Goal: Information Seeking & Learning: Understand process/instructions

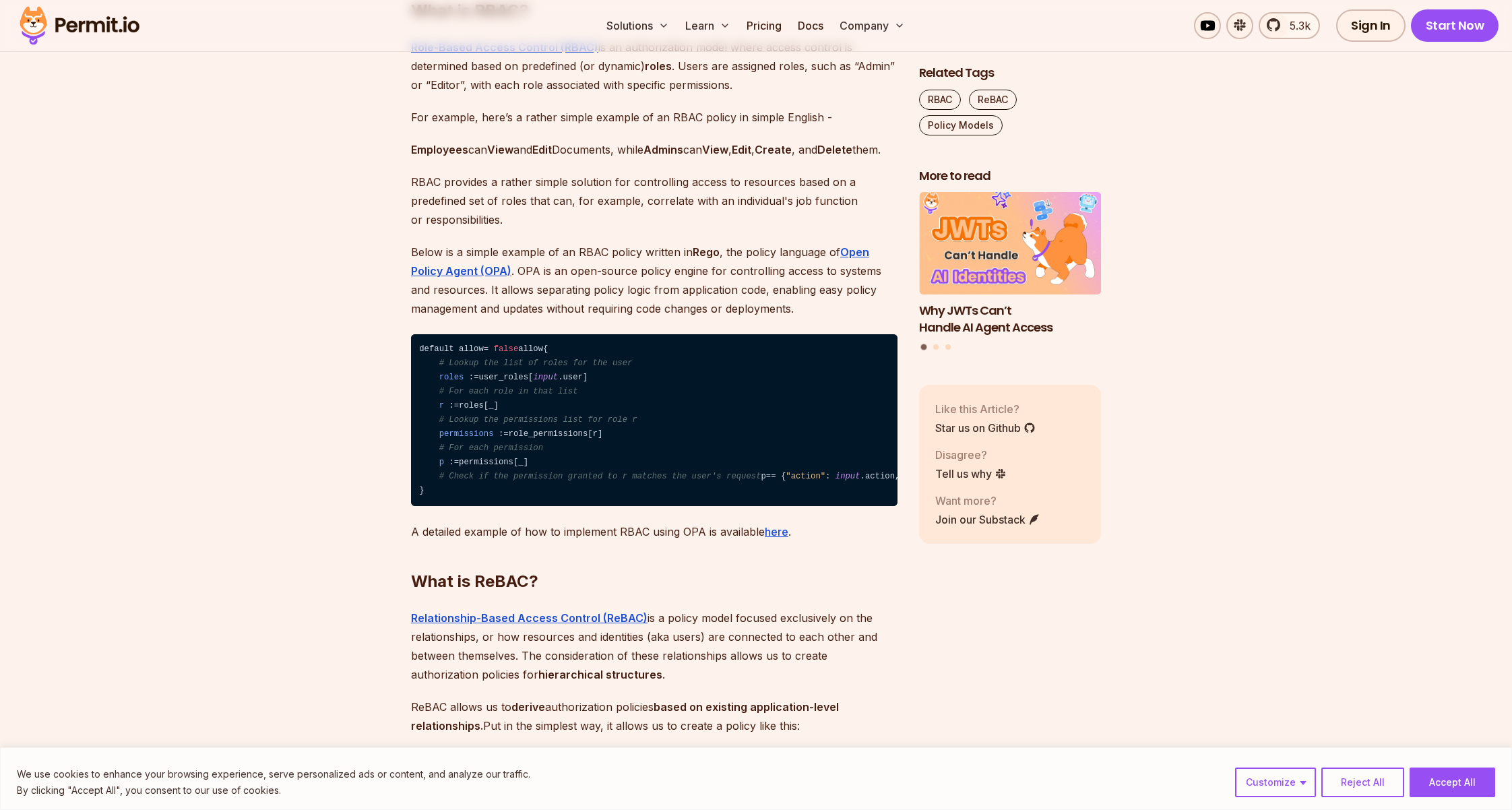
scroll to position [1560, 0]
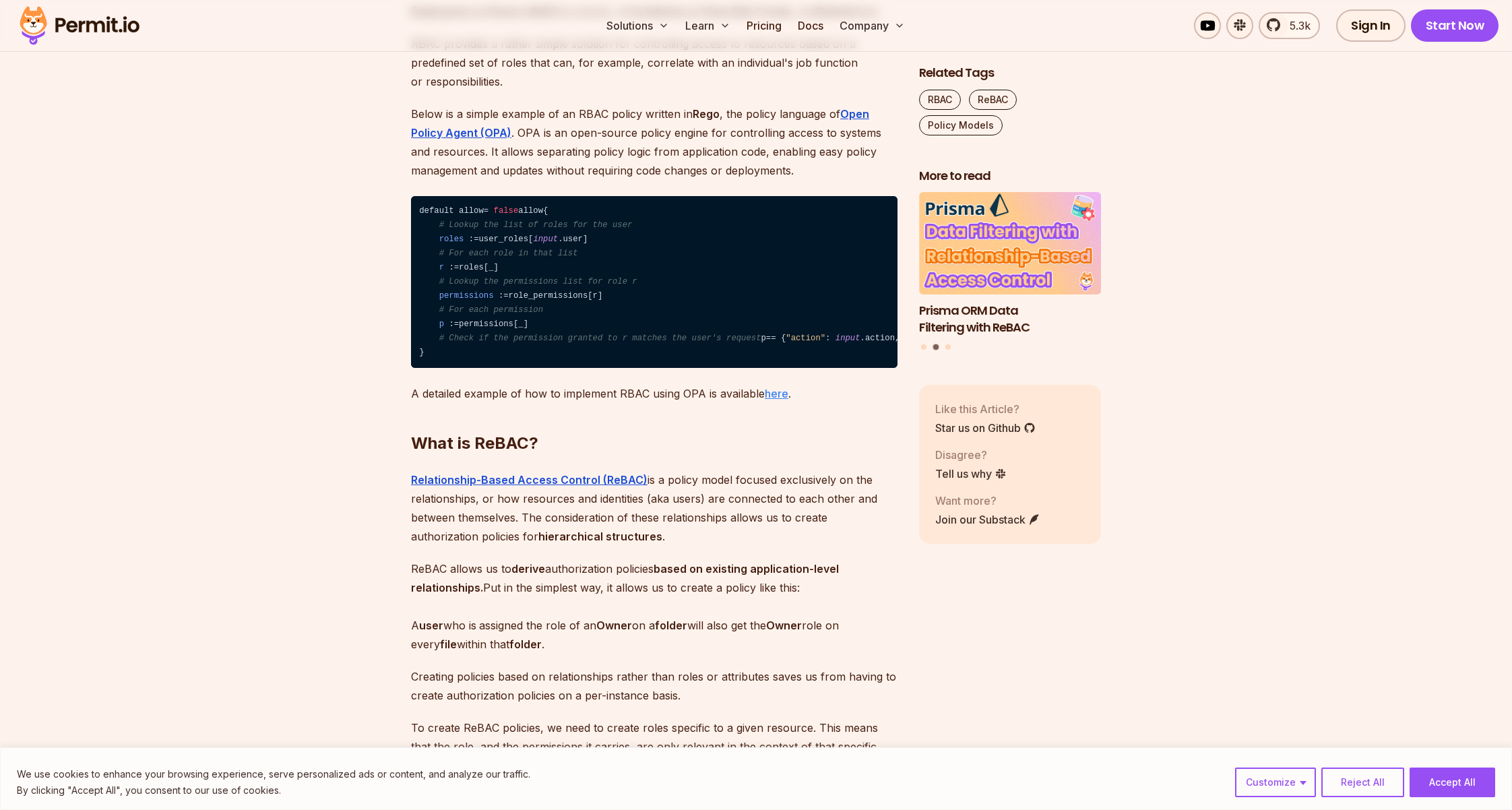
click at [781, 400] on u "here" at bounding box center [777, 393] width 24 height 14
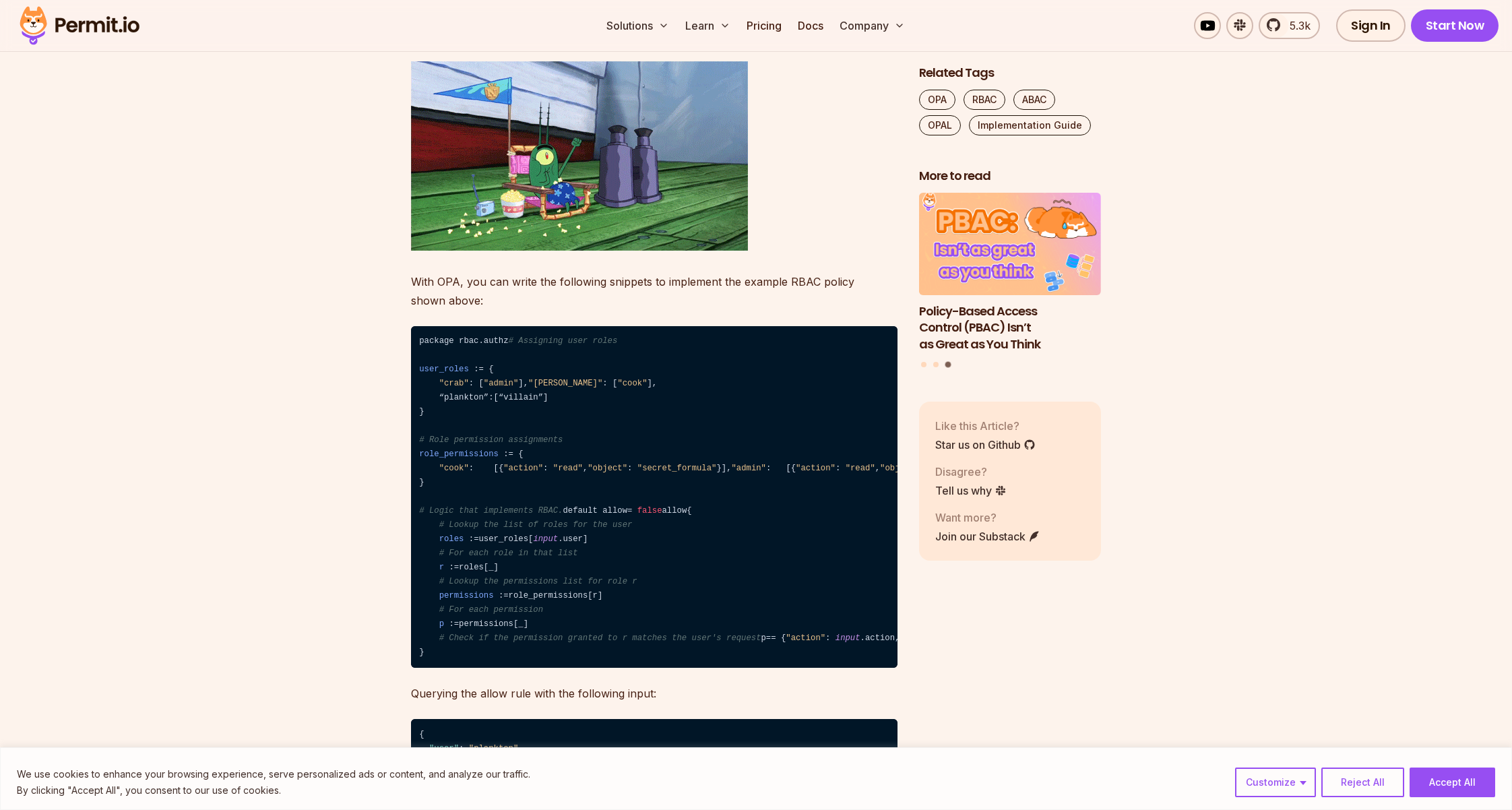
scroll to position [4525, 0]
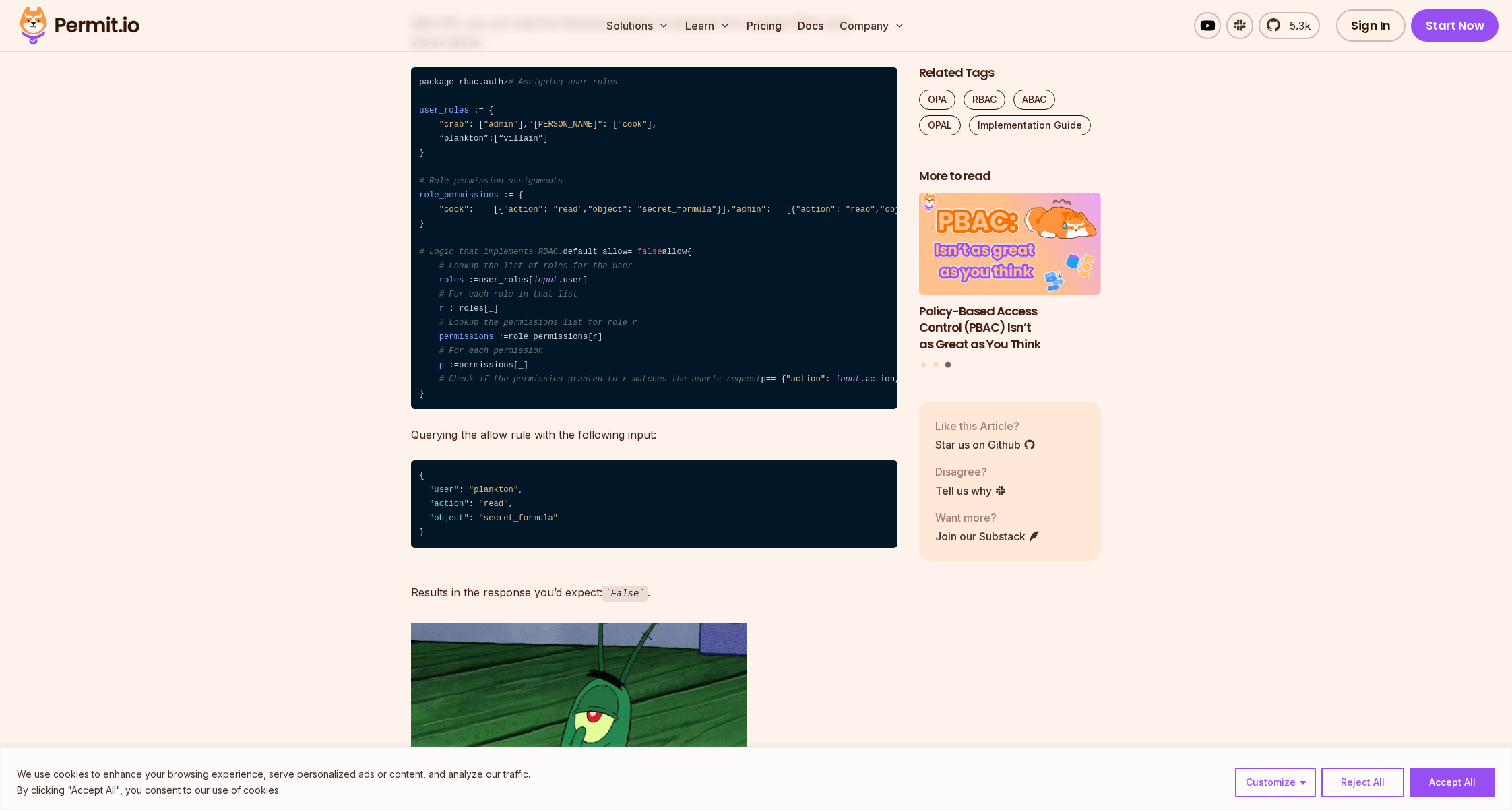
click at [746, 206] on code "package rbac.authz # Assigning user roles user_roles : = { "crab" : [ "admin" ]…" at bounding box center [654, 239] width 487 height 343
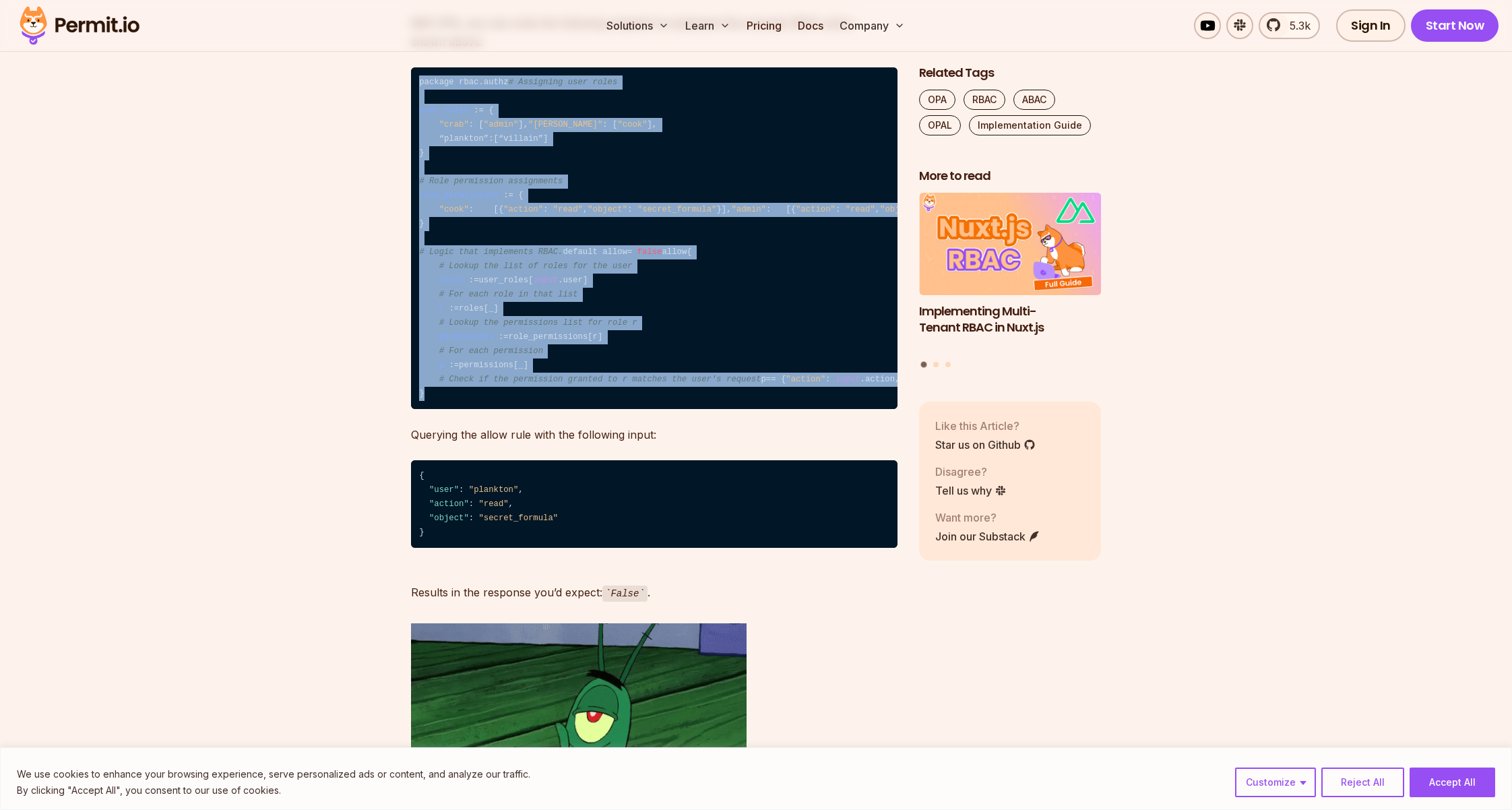
drag, startPoint x: 420, startPoint y: 74, endPoint x: 524, endPoint y: 514, distance: 452.1
click at [524, 410] on code "package rbac.authz # Assigning user roles user_roles : = { "crab" : [ "admin" ]…" at bounding box center [654, 239] width 487 height 343
copy code "package rbac.authz # Assigning user roles user_roles : = { "crab" : [ "admin" ]…"
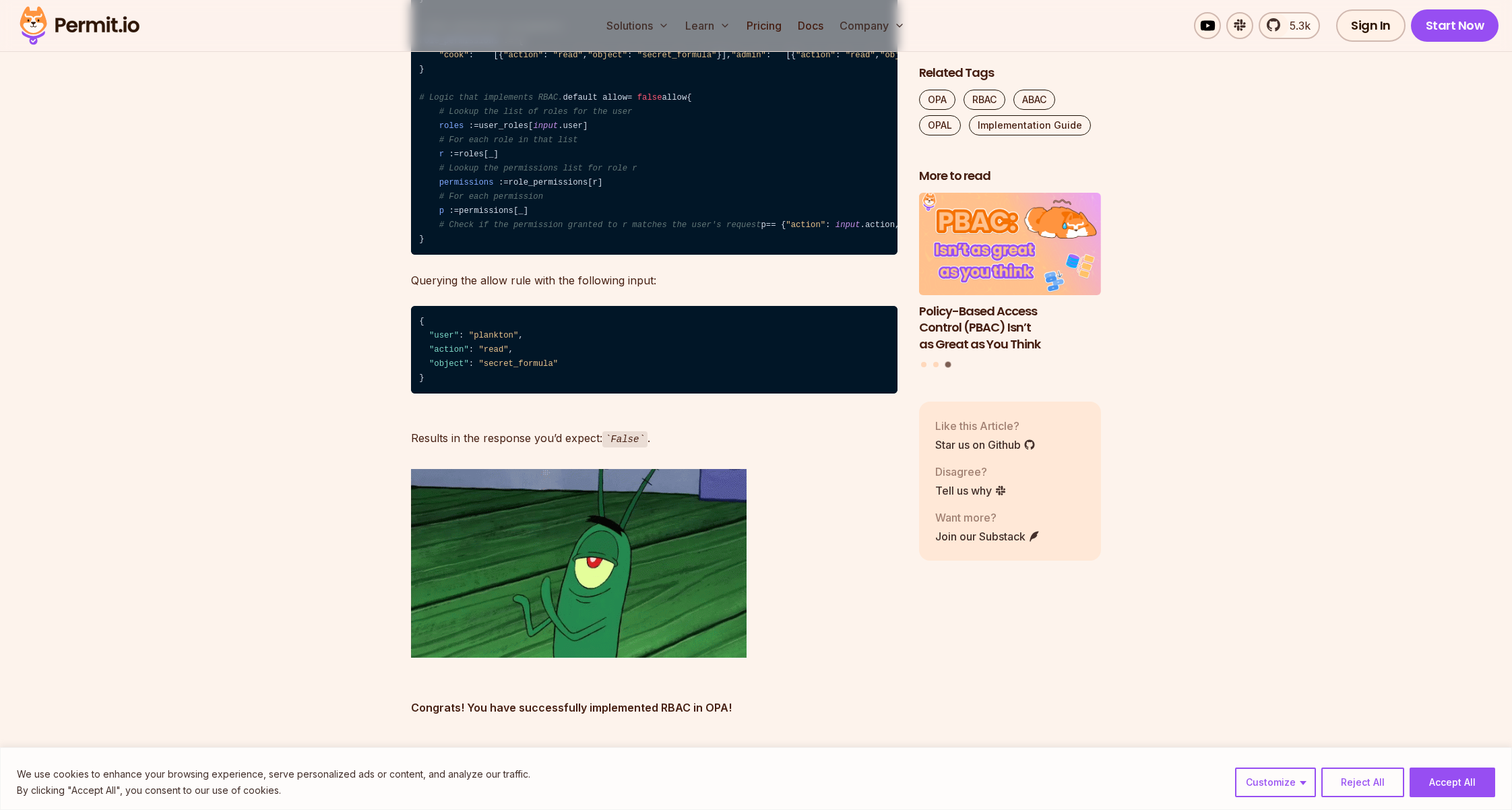
scroll to position [4688, 0]
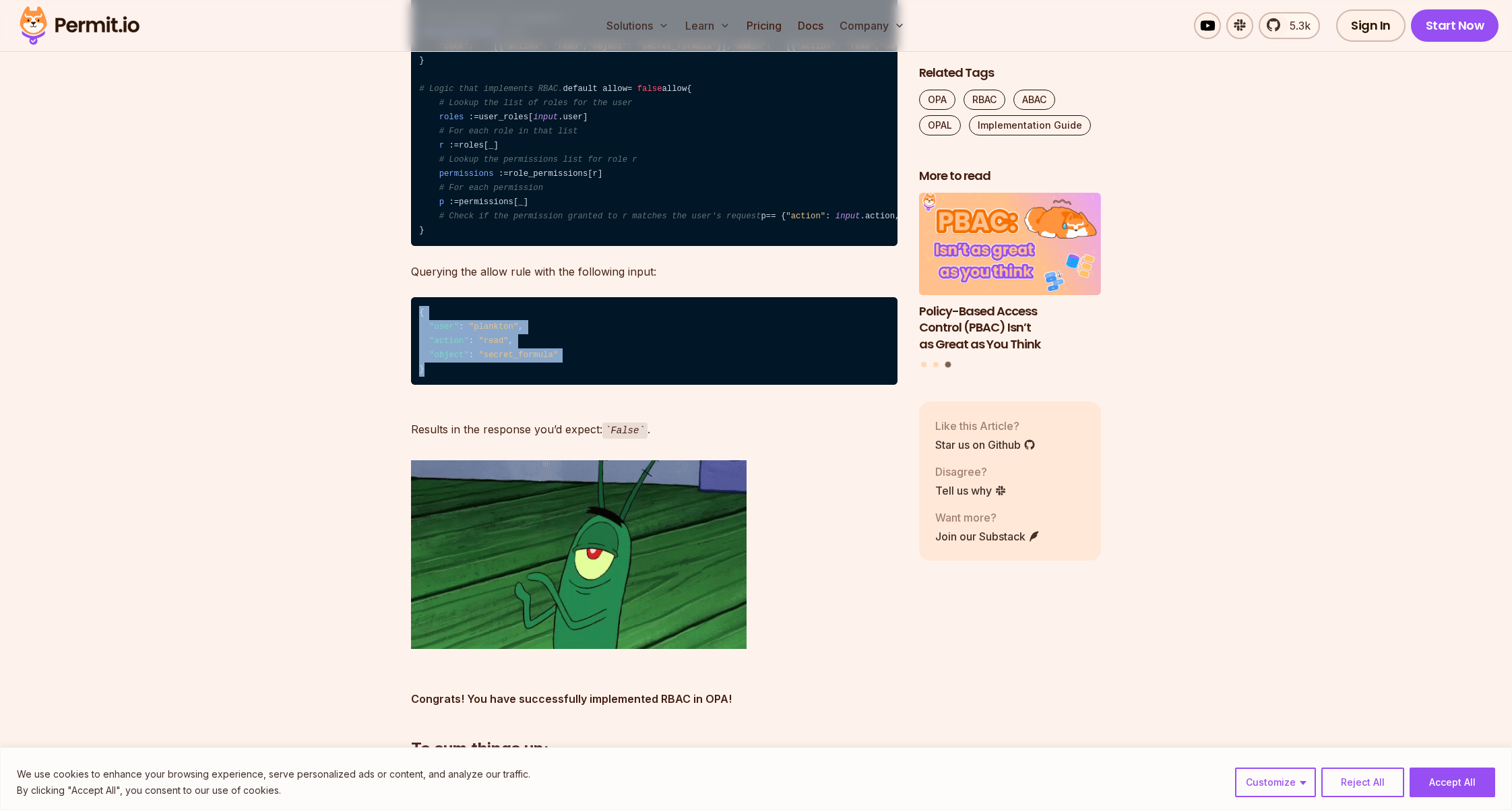
drag, startPoint x: 418, startPoint y: 466, endPoint x: 402, endPoint y: 417, distance: 51.5
copy code "{ "user" : "plankton" , "action" : "read" , "object" : "secret_formula" }"
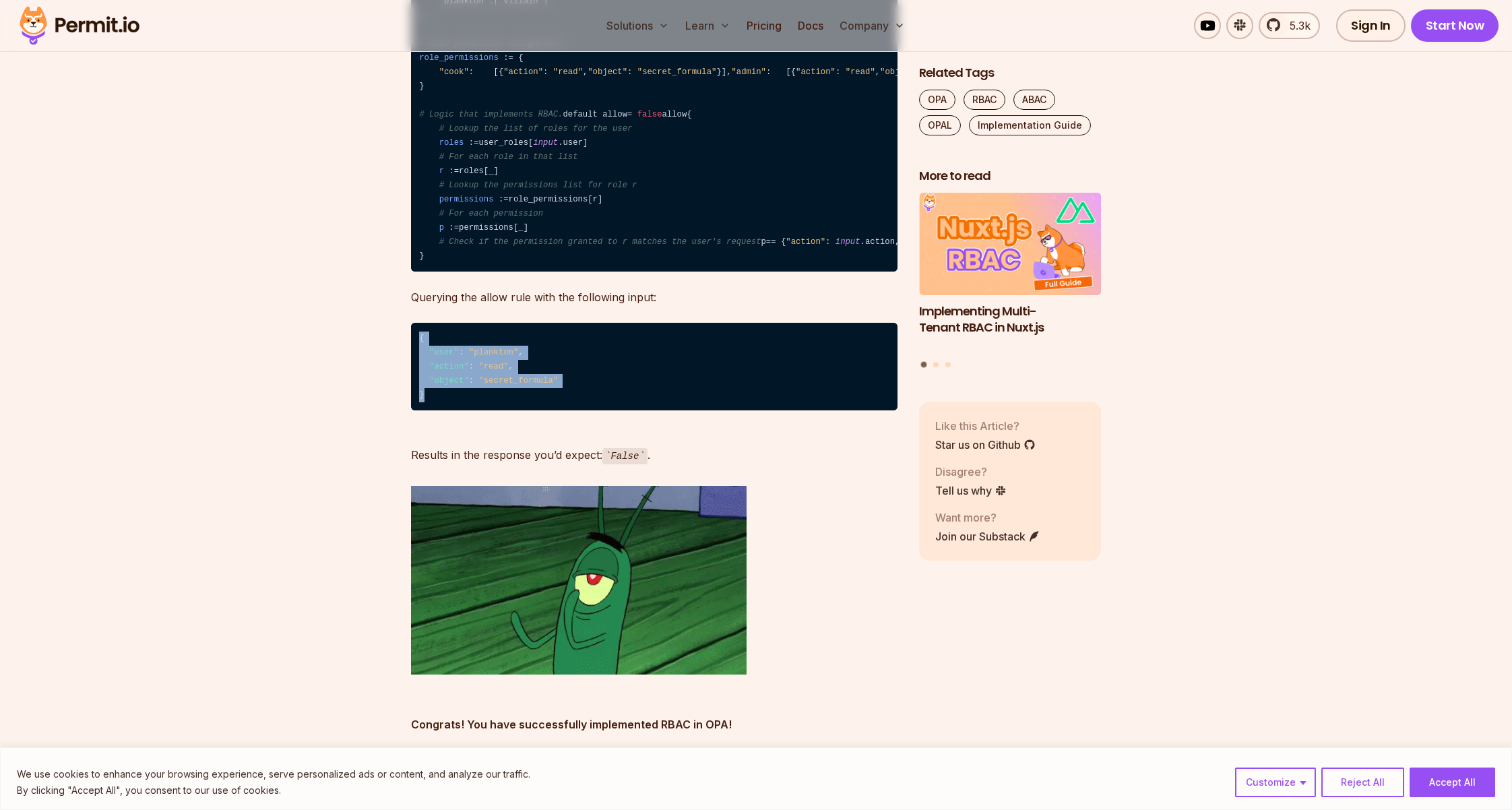
scroll to position [4653, 0]
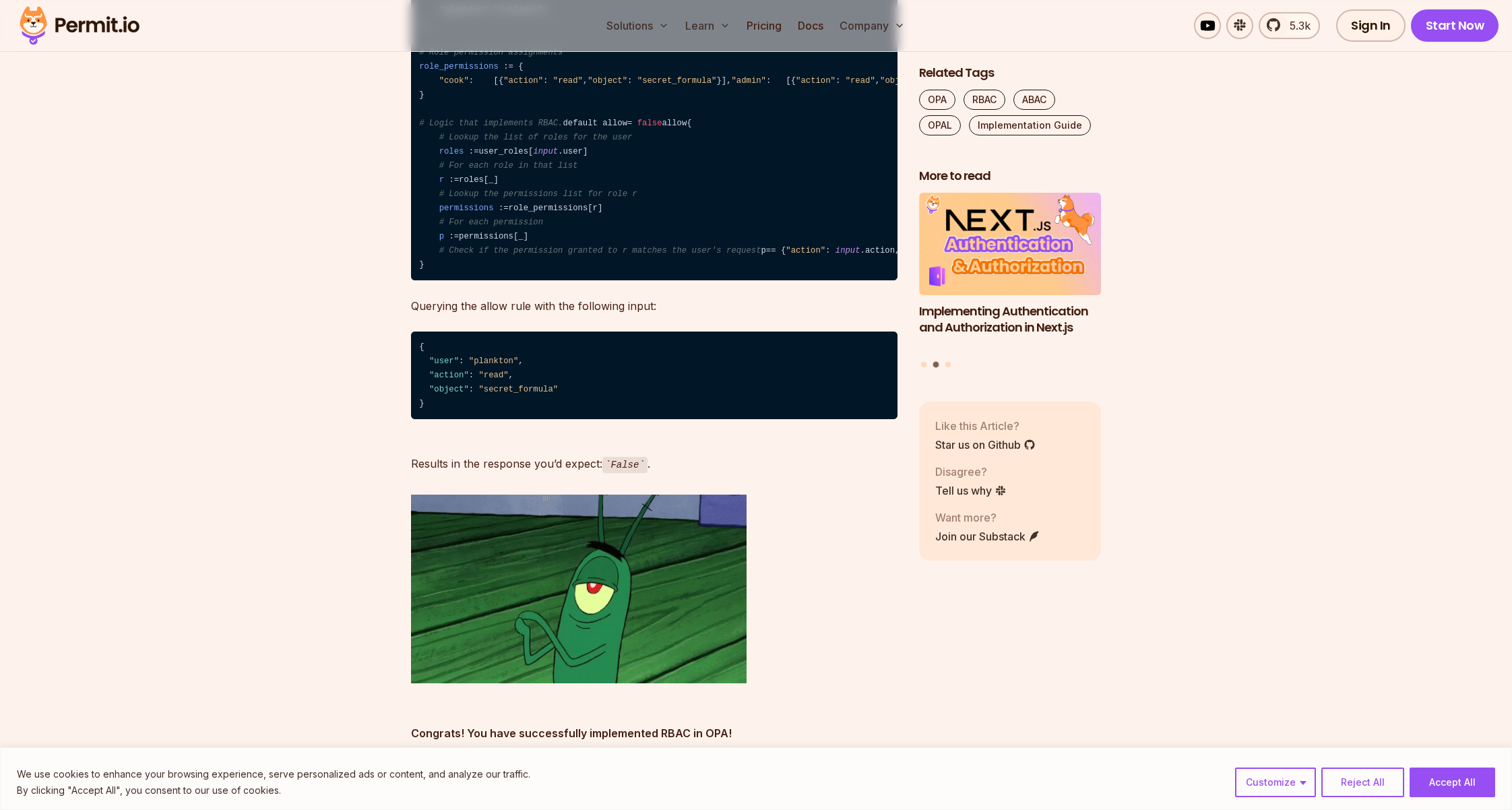
click at [562, 281] on code "package rbac.authz # Assigning user roles user_roles : = { "crab" : [ "admin" ]…" at bounding box center [654, 110] width 487 height 343
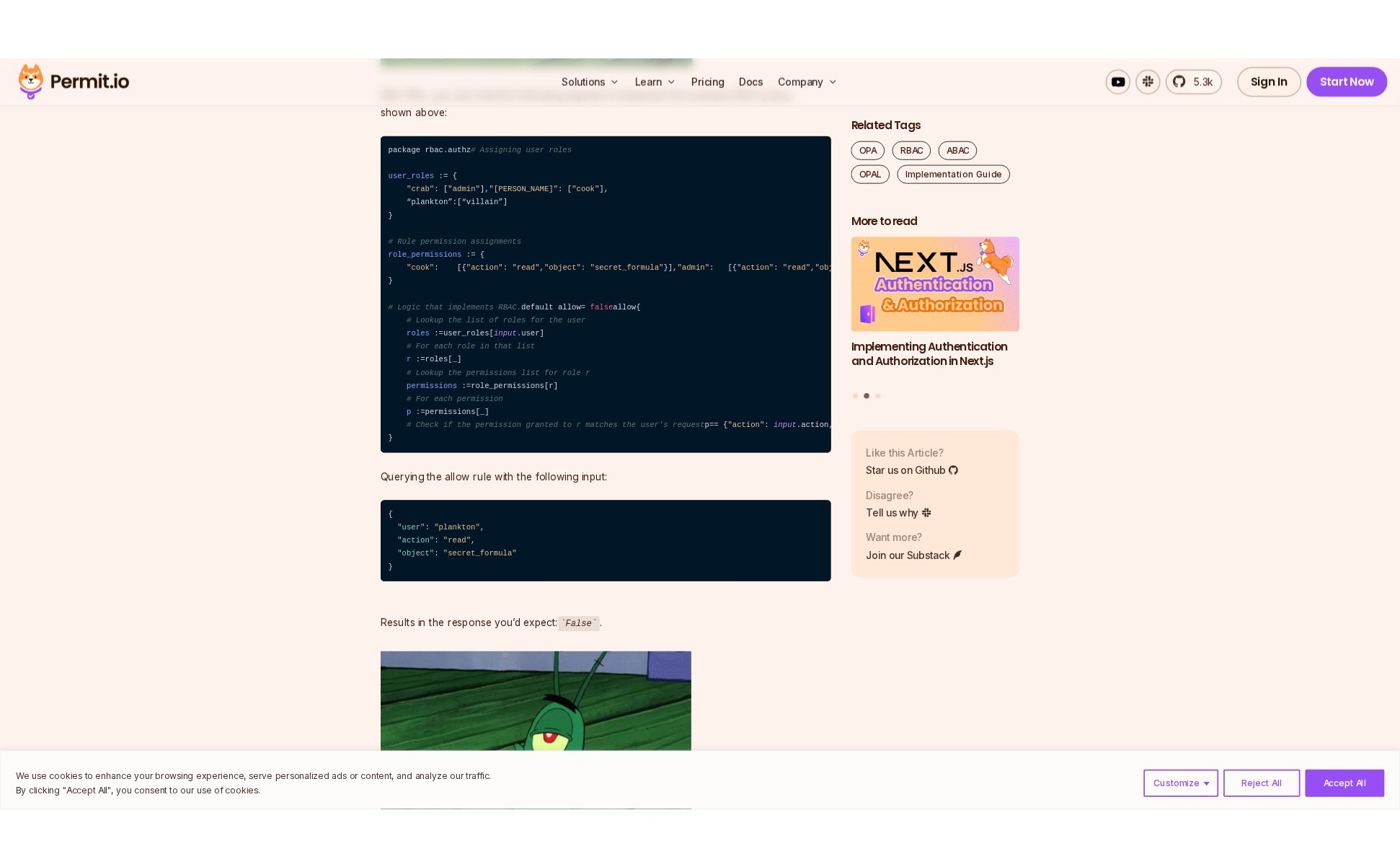
scroll to position [4750, 0]
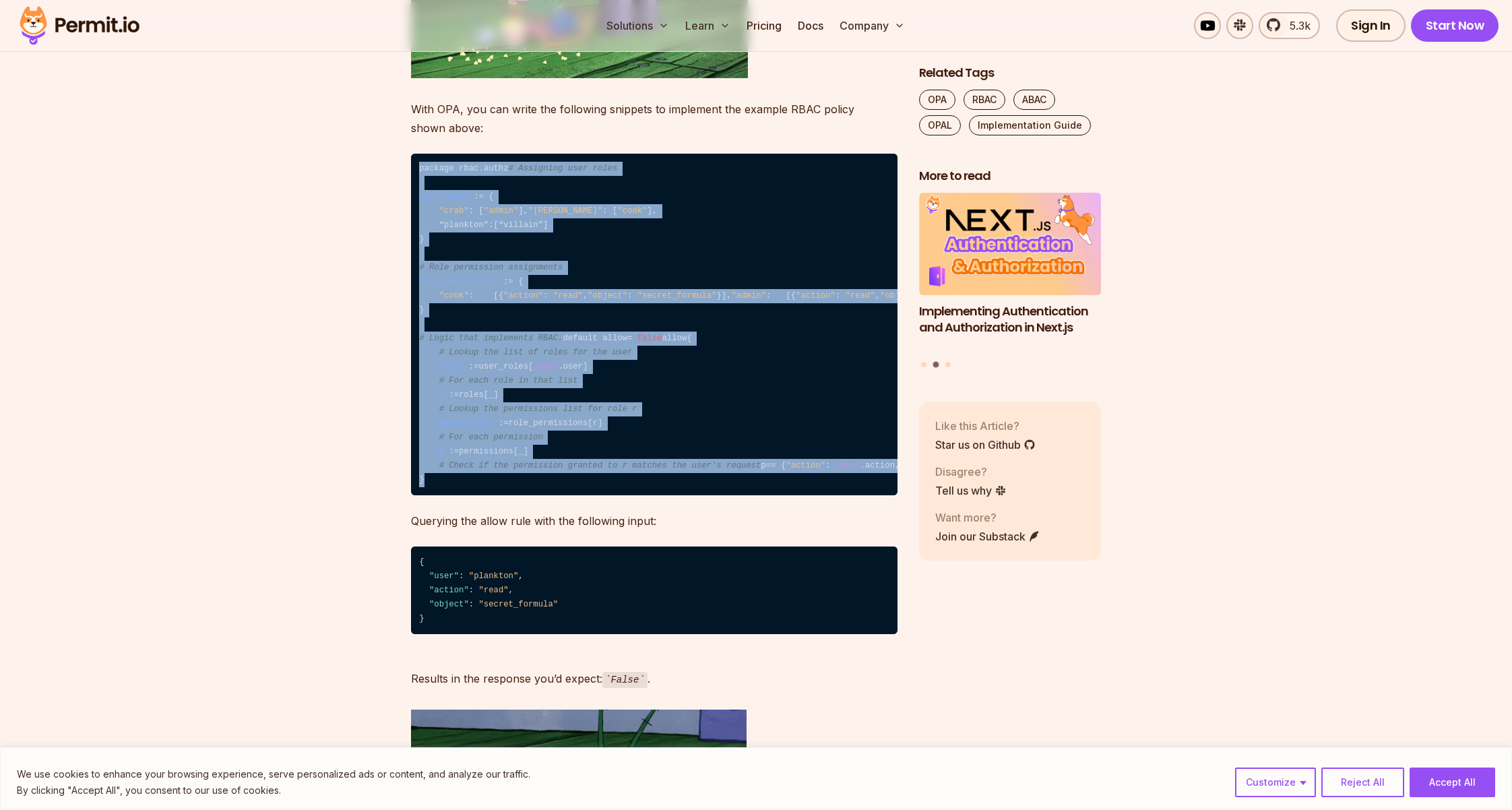
drag, startPoint x: 420, startPoint y: 159, endPoint x: 509, endPoint y: 596, distance: 446.0
click at [509, 496] on code "package rbac.authz # Assigning user roles user_roles : = { "crab" : [ "admin" ]…" at bounding box center [654, 325] width 487 height 343
copy code "package rbac.authz # Assigning user roles user_roles : = { "crab" : [ "admin" ]…"
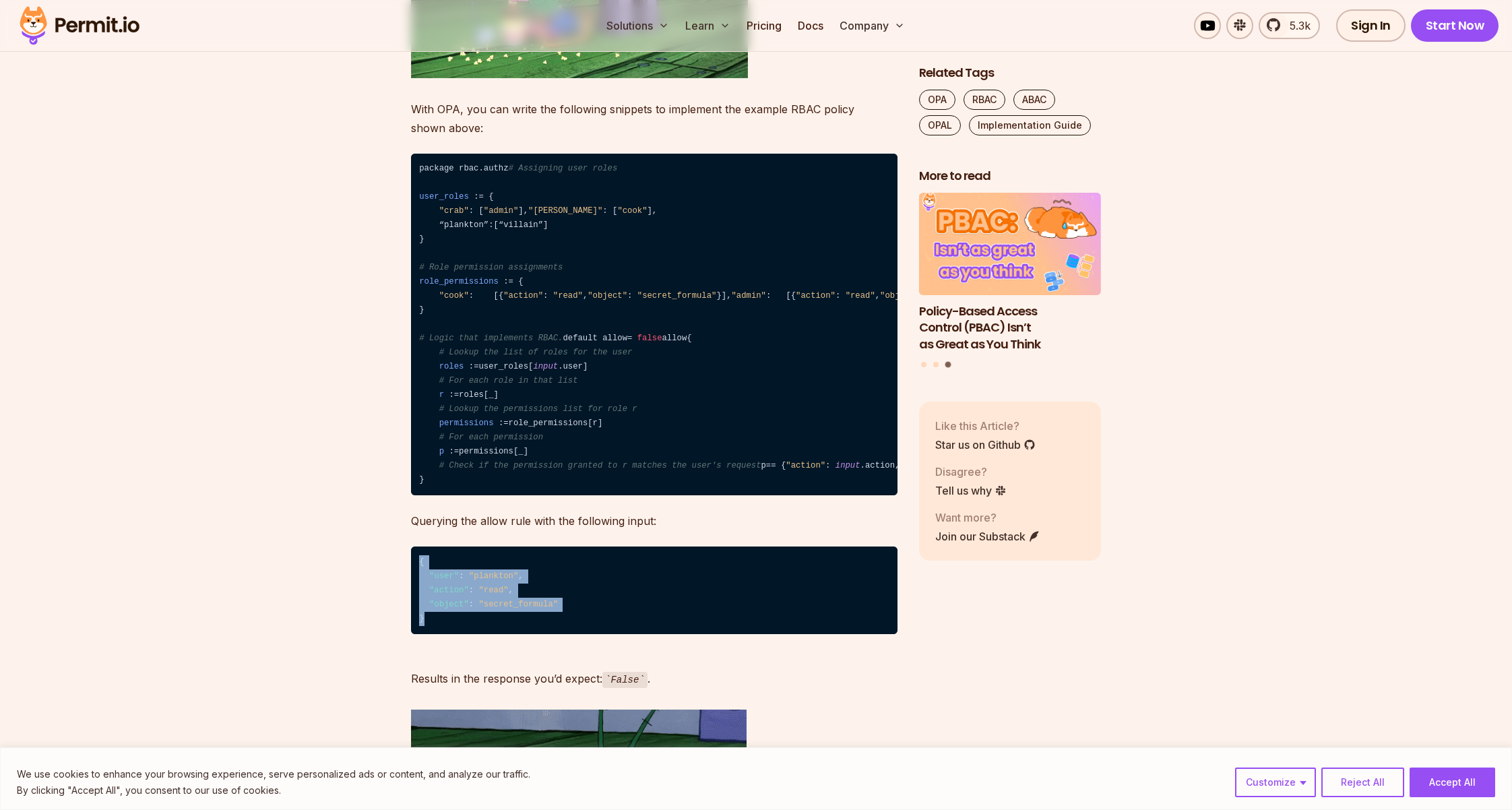
drag, startPoint x: 442, startPoint y: 732, endPoint x: 405, endPoint y: 669, distance: 73.1
copy code "{ "user" : "plankton" , "action" : "read" , "object" : "secret_formula" }"
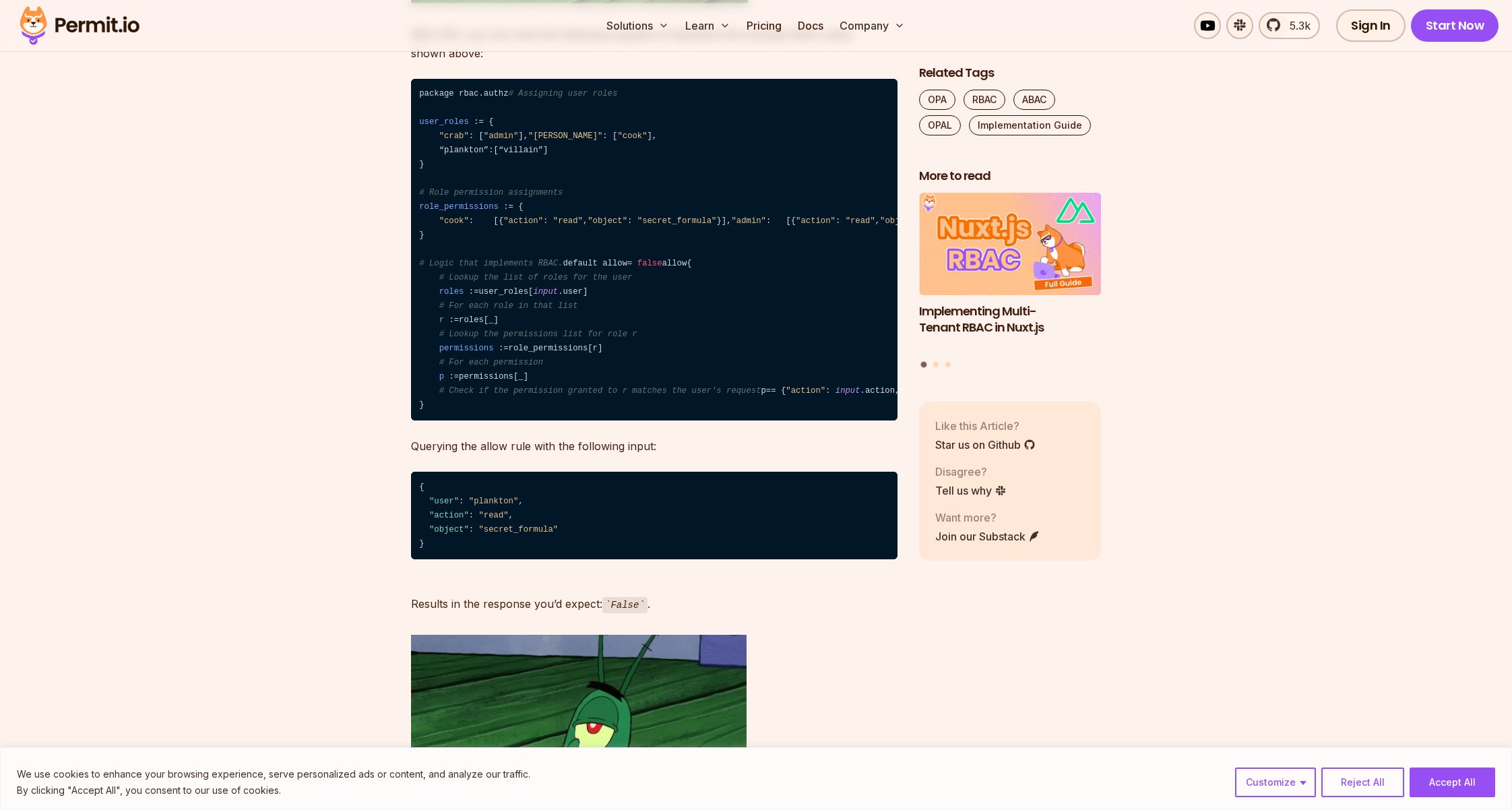
scroll to position [4525, 0]
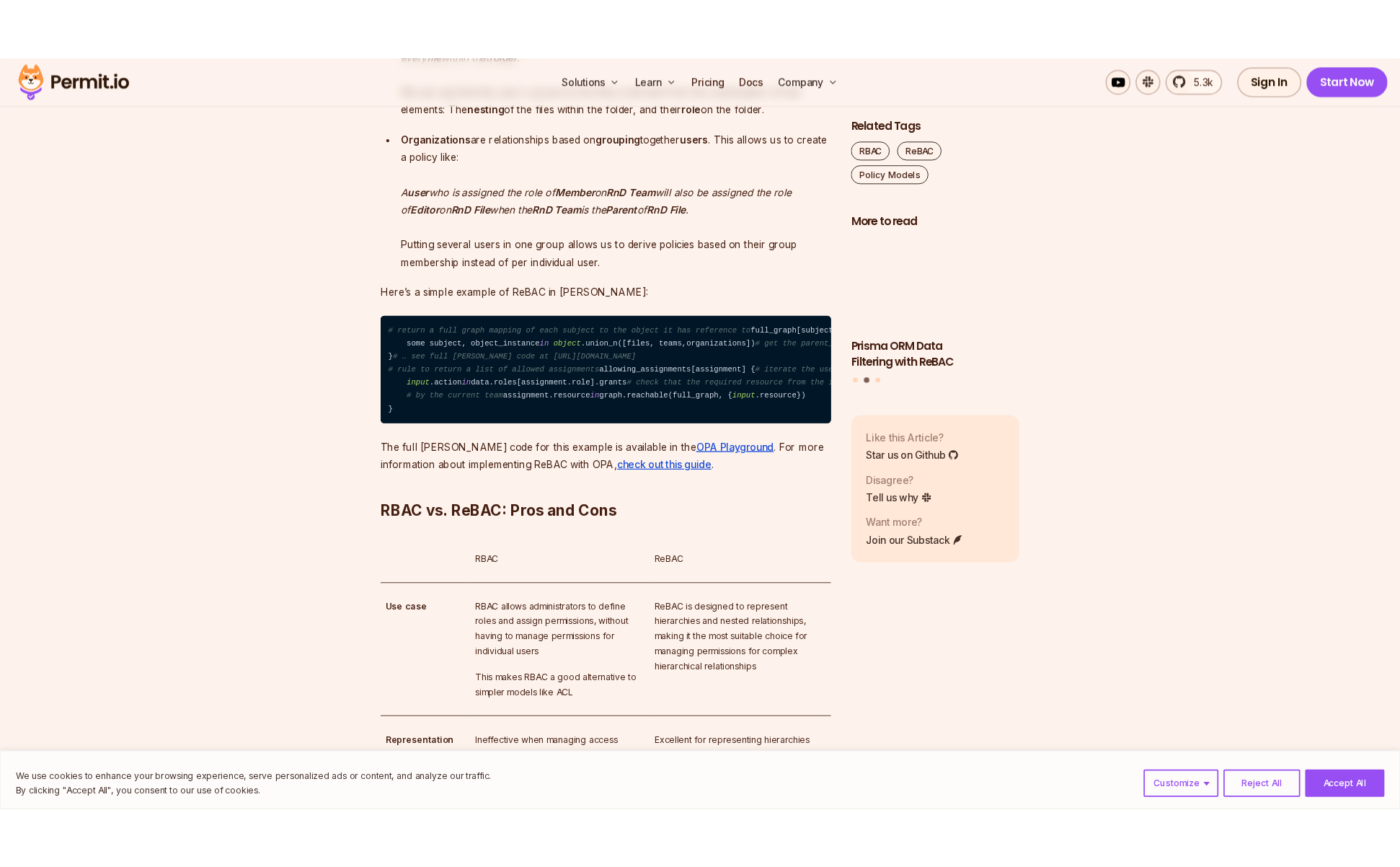
scroll to position [2650, 0]
